Goal: Information Seeking & Learning: Learn about a topic

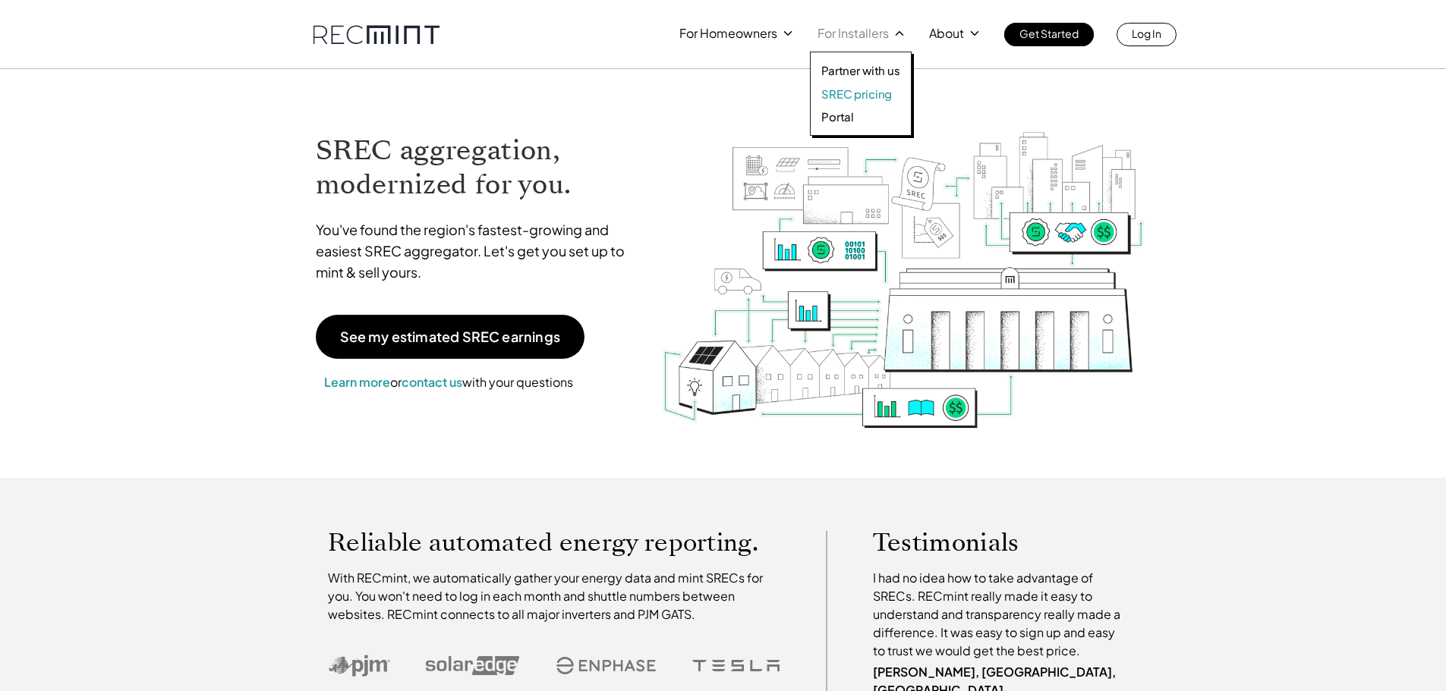
click at [855, 99] on p "SREC pricing" at bounding box center [856, 94] width 71 height 15
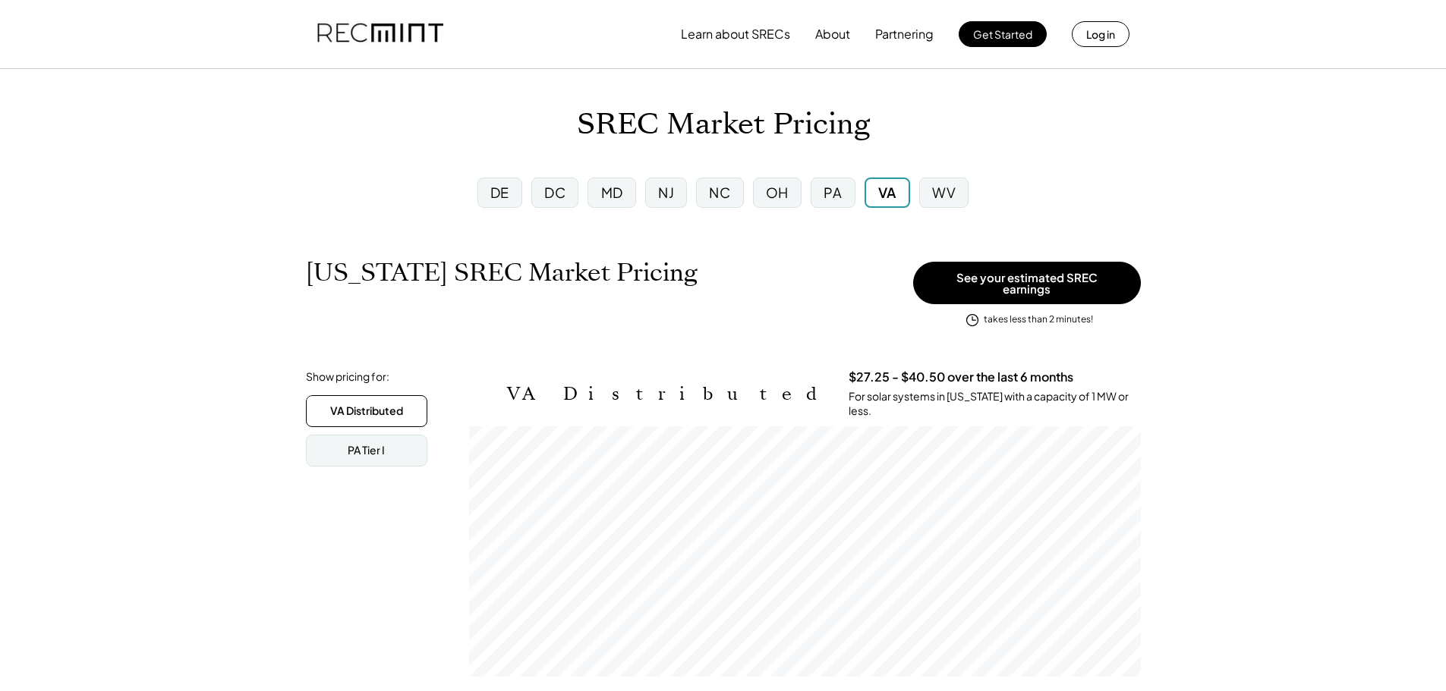
scroll to position [250, 672]
click at [620, 197] on div "MD" at bounding box center [612, 192] width 22 height 19
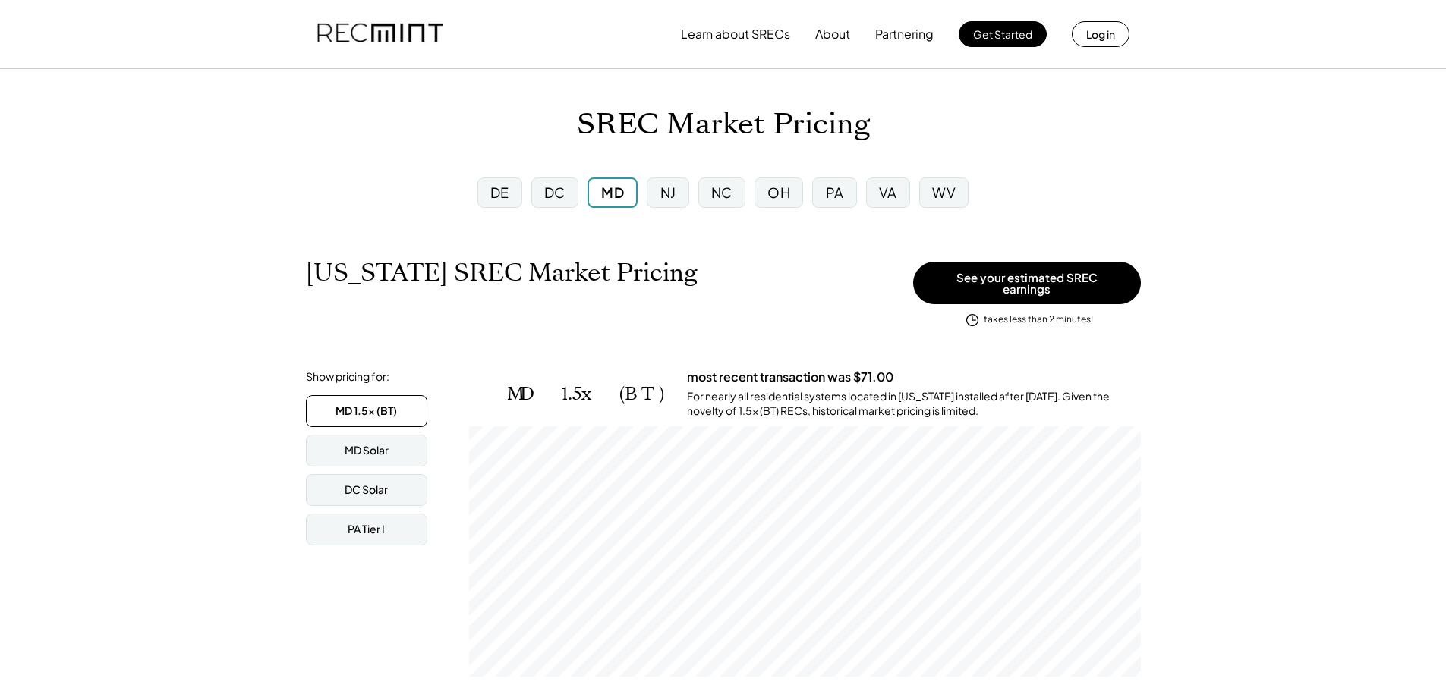
scroll to position [250, 672]
click at [943, 191] on div "WV" at bounding box center [944, 192] width 24 height 19
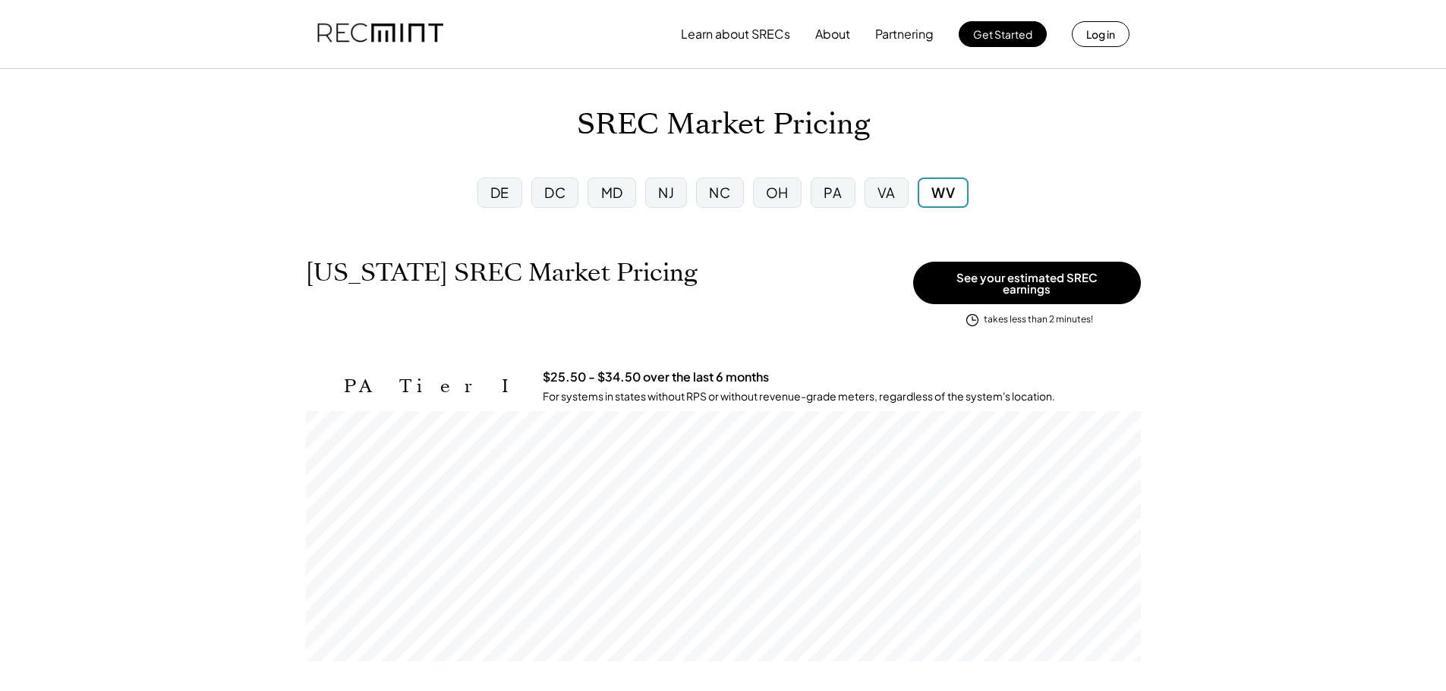
scroll to position [250, 835]
click at [906, 36] on button "Partnering" at bounding box center [904, 34] width 58 height 30
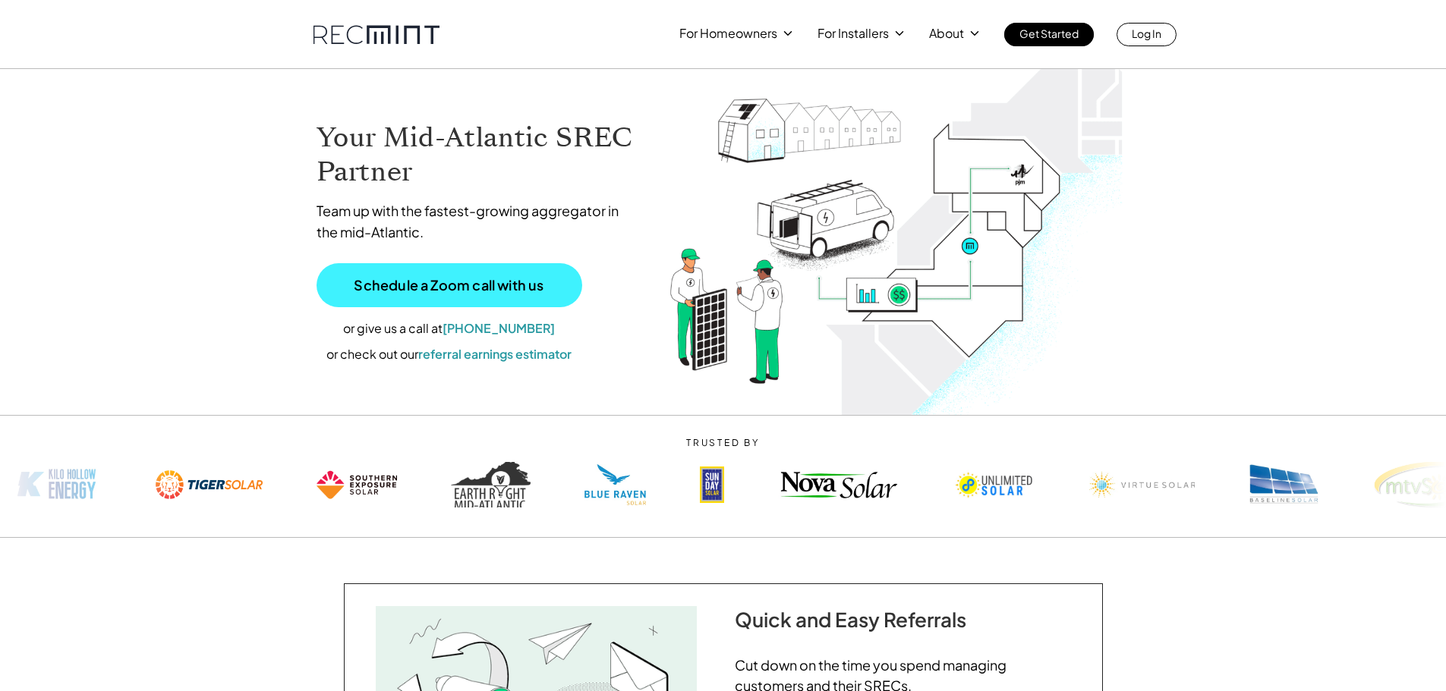
click at [424, 295] on link "Schedule a Zoom call with us" at bounding box center [449, 285] width 266 height 44
